Goal: Information Seeking & Learning: Learn about a topic

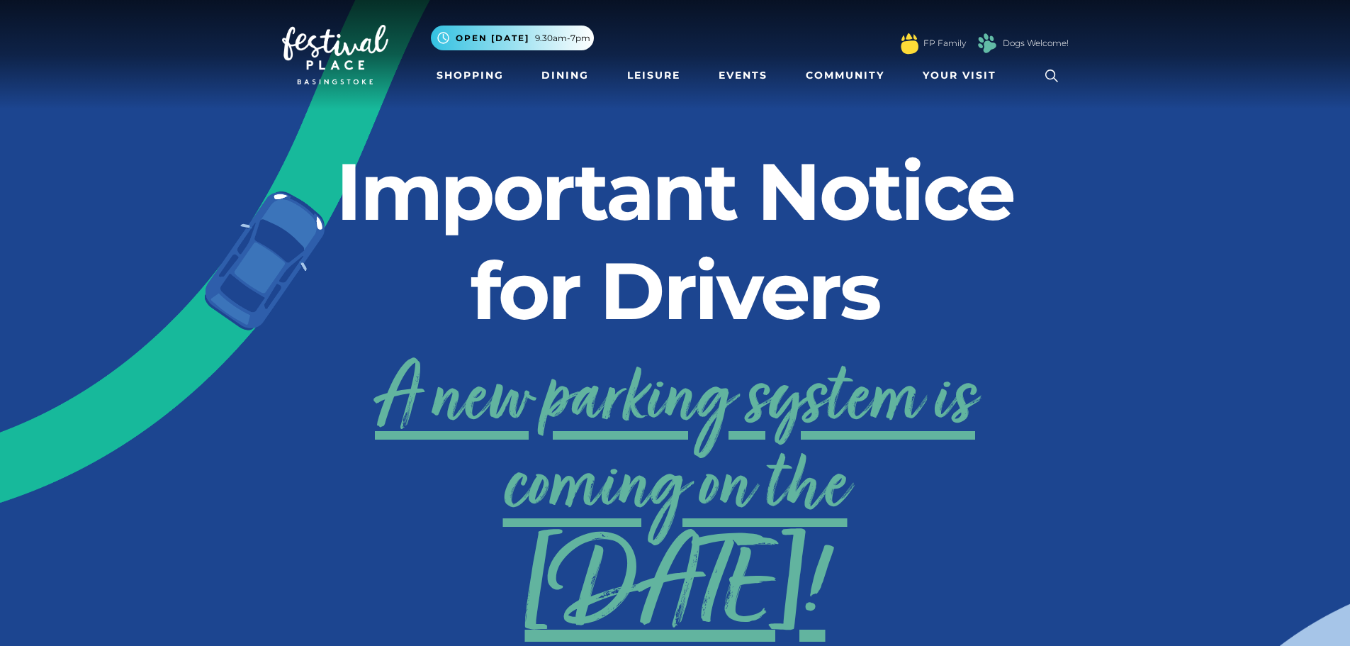
click at [701, 425] on link "A new parking system is coming on the 24th September!" at bounding box center [675, 487] width 787 height 284
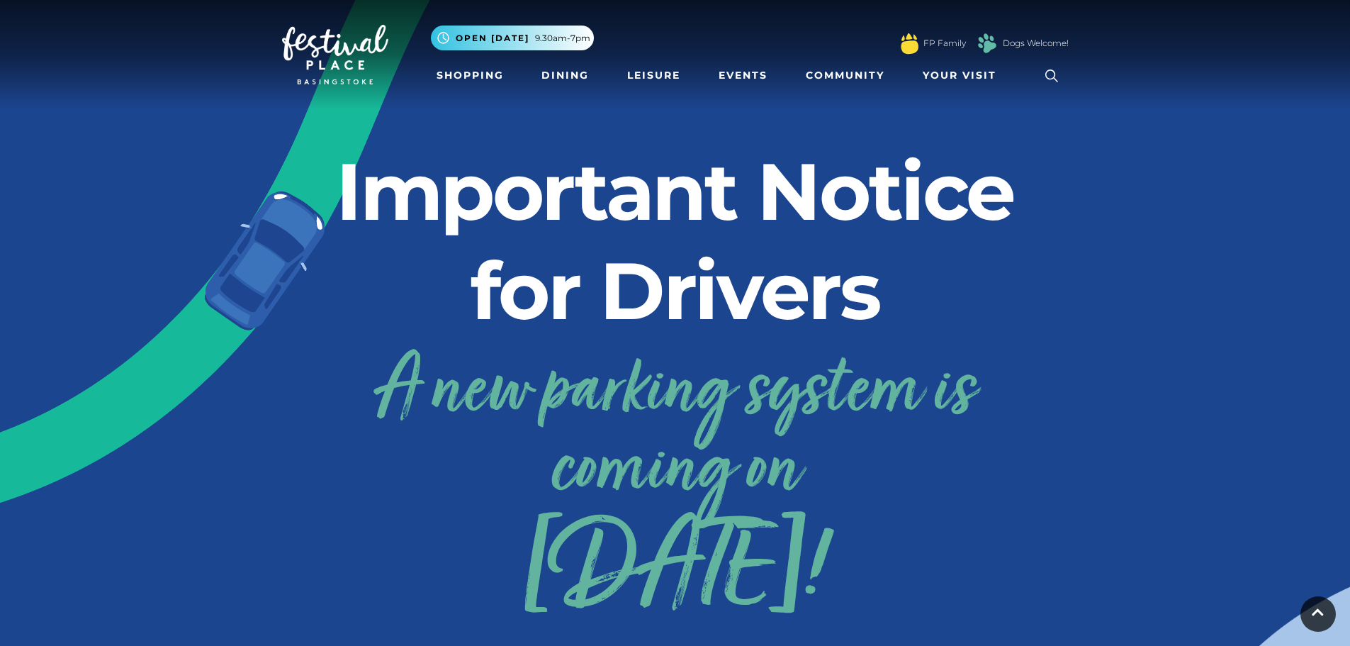
scroll to position [483, 0]
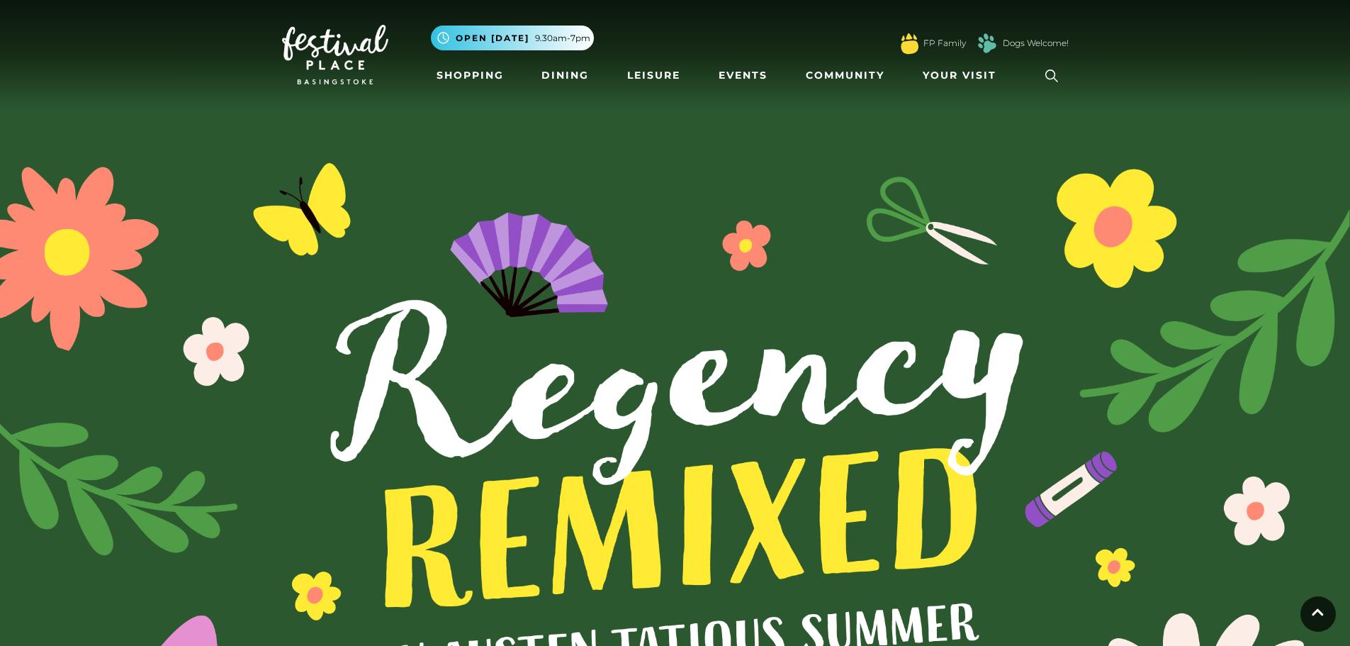
scroll to position [4021, 0]
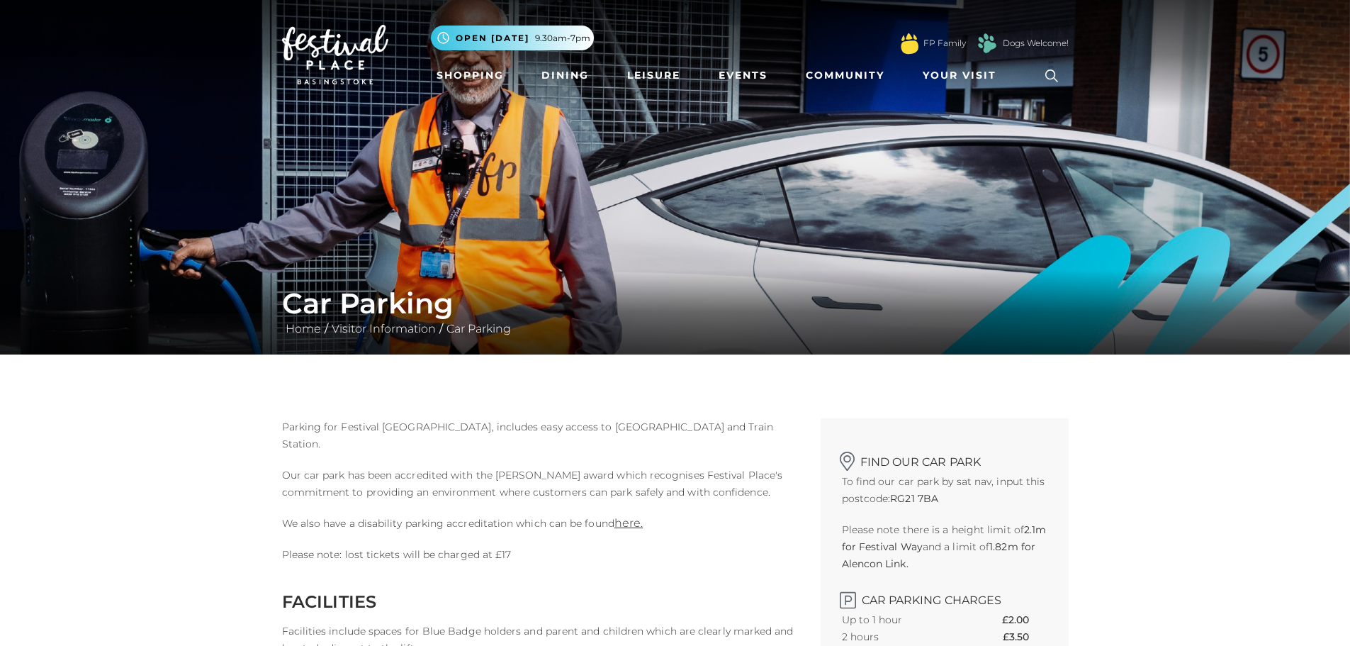
click at [968, 72] on span "Your Visit" at bounding box center [960, 75] width 74 height 15
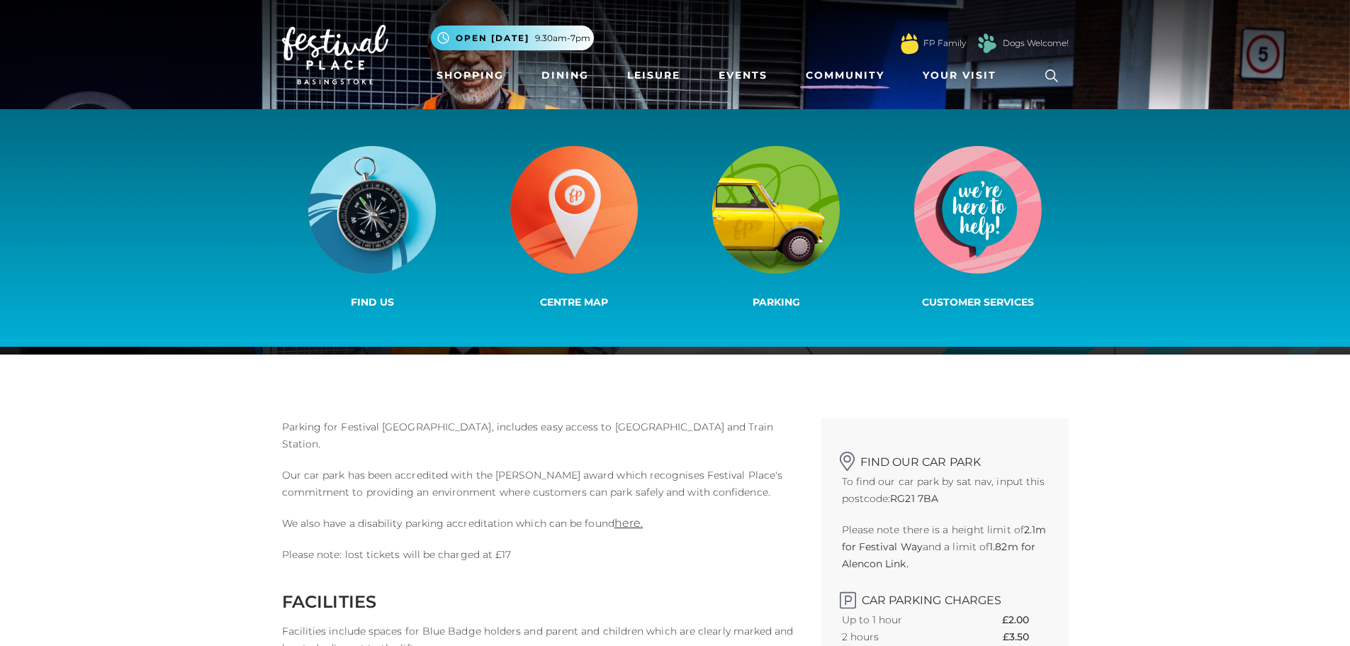
click at [881, 74] on link "Community" at bounding box center [845, 75] width 90 height 26
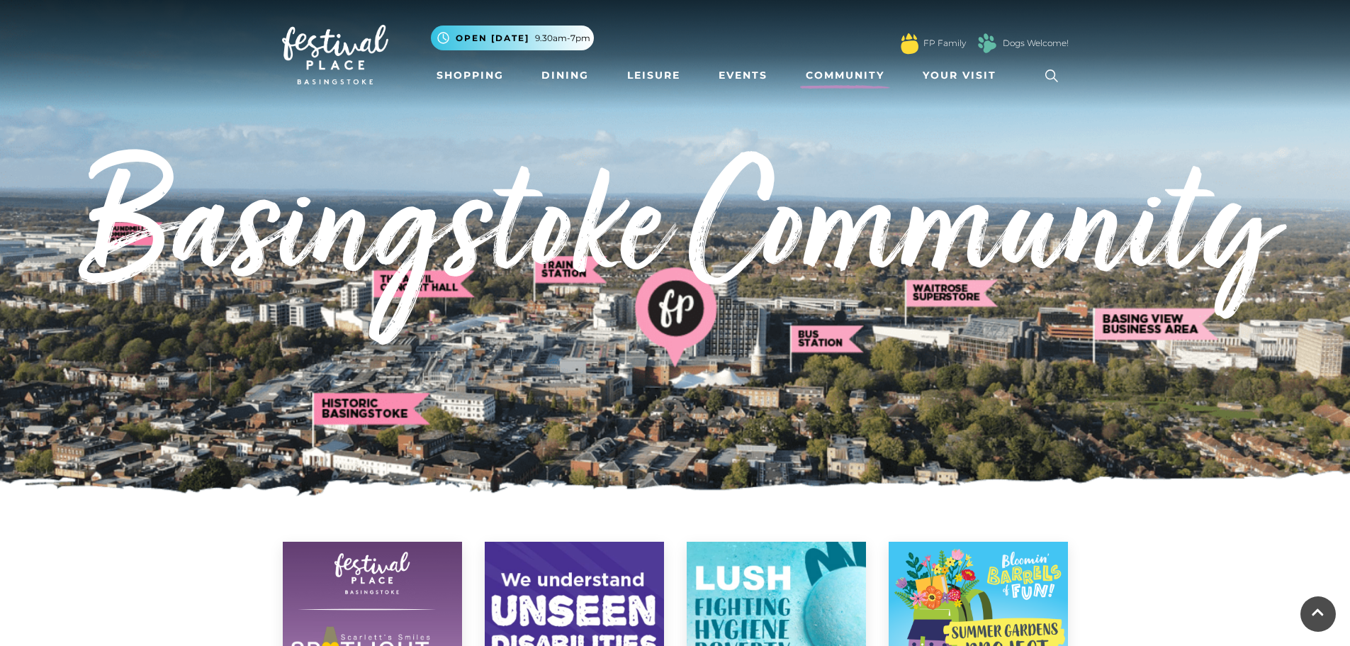
scroll to position [1477, 0]
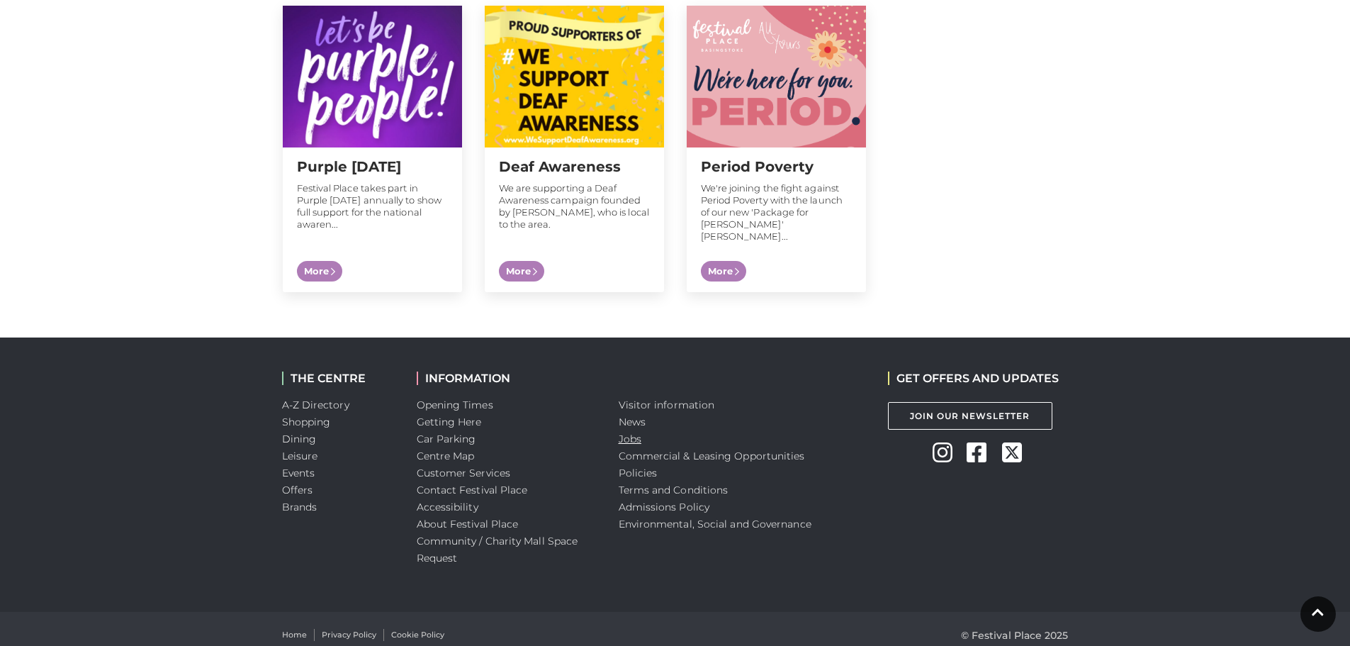
click at [630, 432] on link "Jobs" at bounding box center [630, 438] width 23 height 13
